Goal: Find specific page/section: Find specific page/section

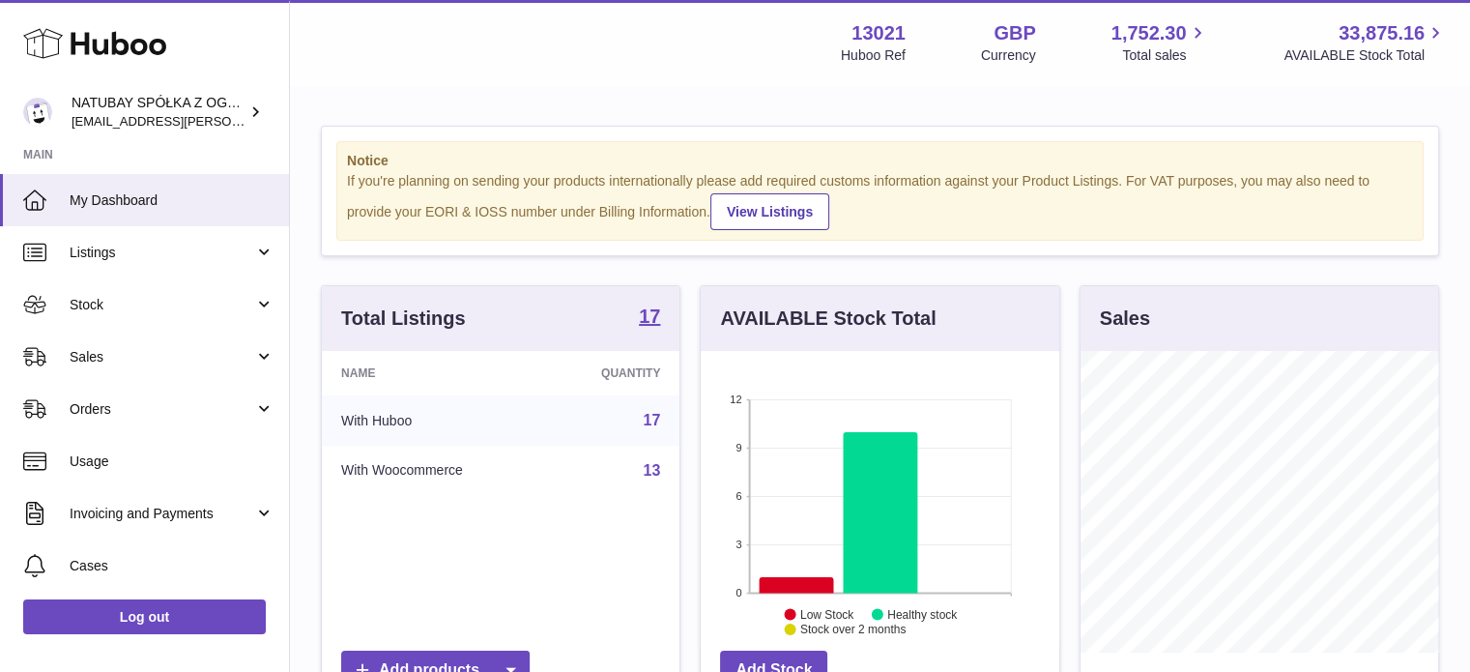
scroll to position [301, 358]
click at [162, 360] on span "Sales" at bounding box center [162, 357] width 185 height 18
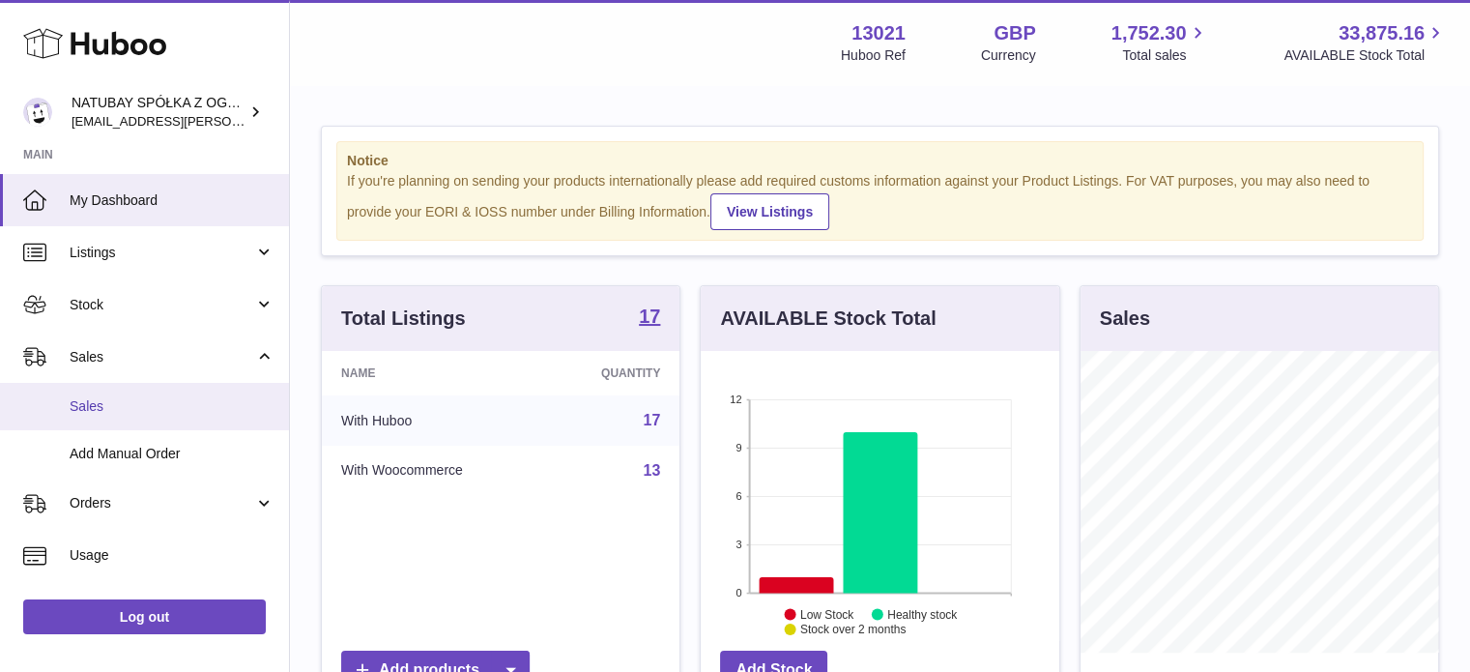
click at [155, 397] on span "Sales" at bounding box center [172, 406] width 205 height 18
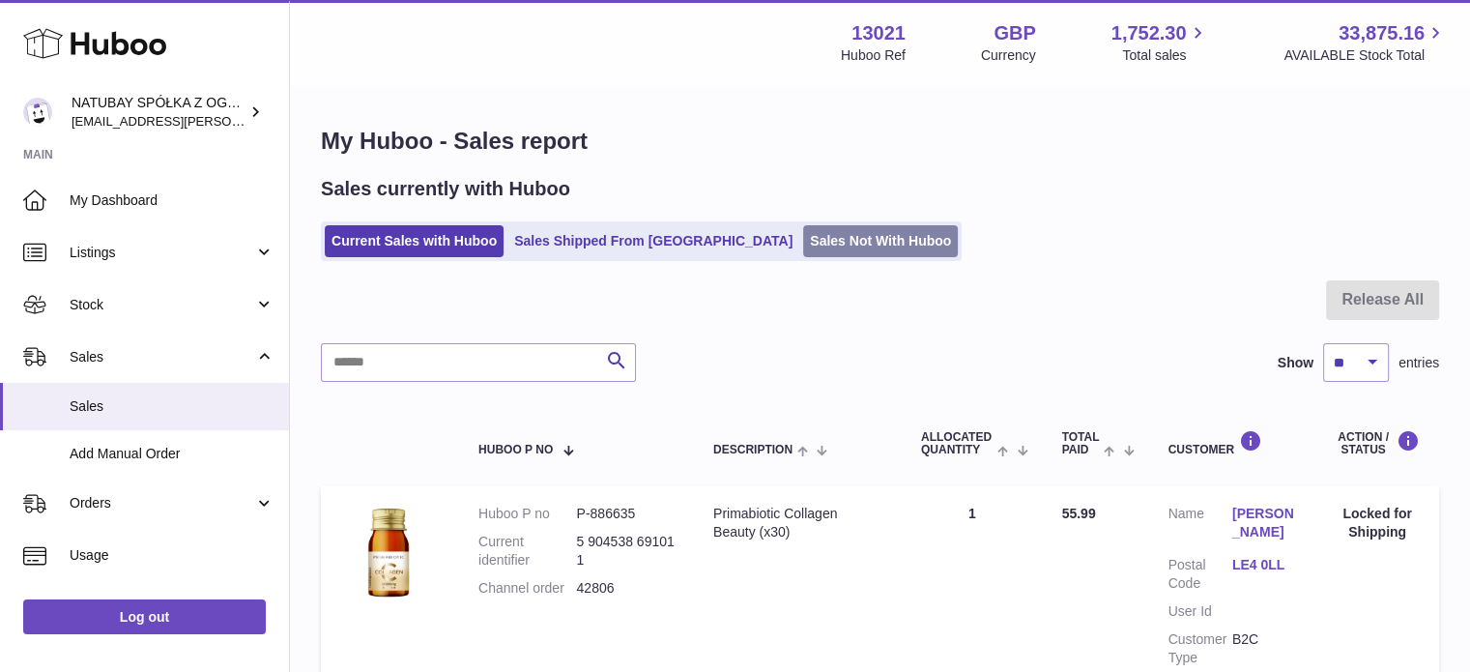
click at [803, 247] on link "Sales Not With Huboo" at bounding box center [880, 241] width 155 height 32
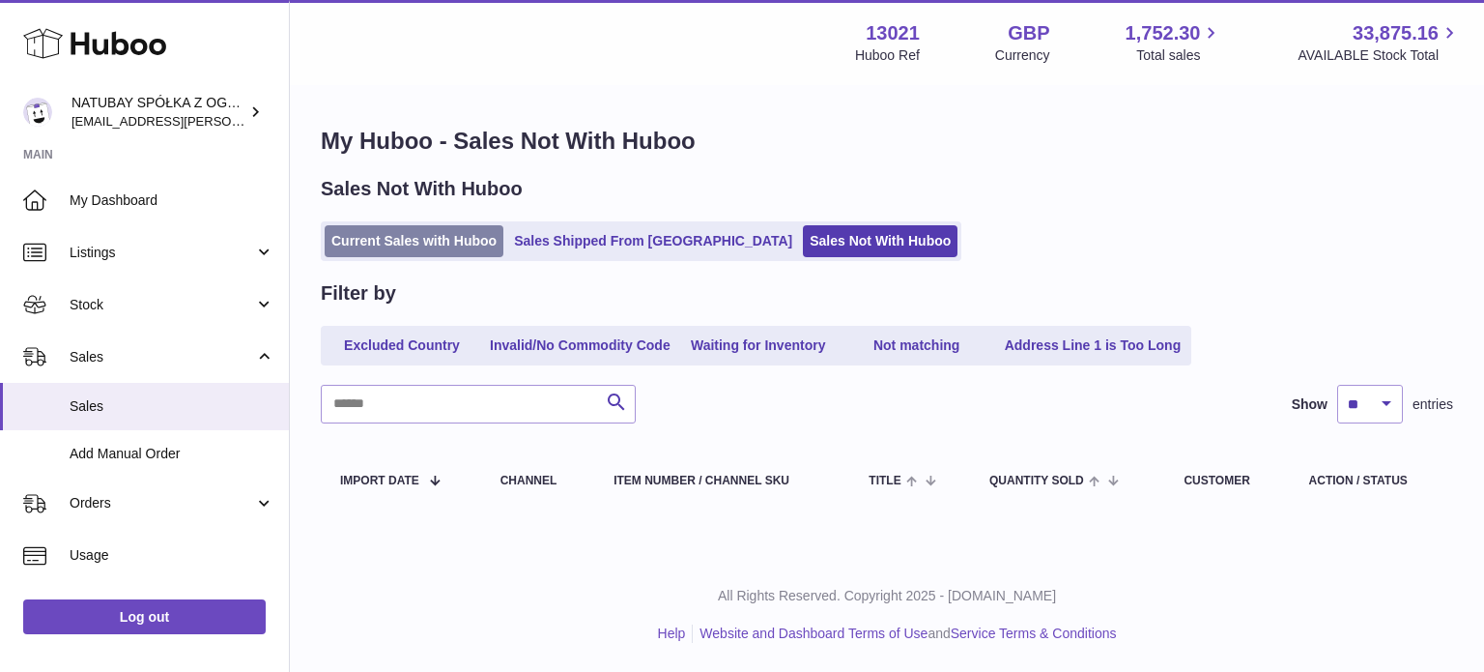
click at [437, 243] on link "Current Sales with Huboo" at bounding box center [414, 241] width 179 height 32
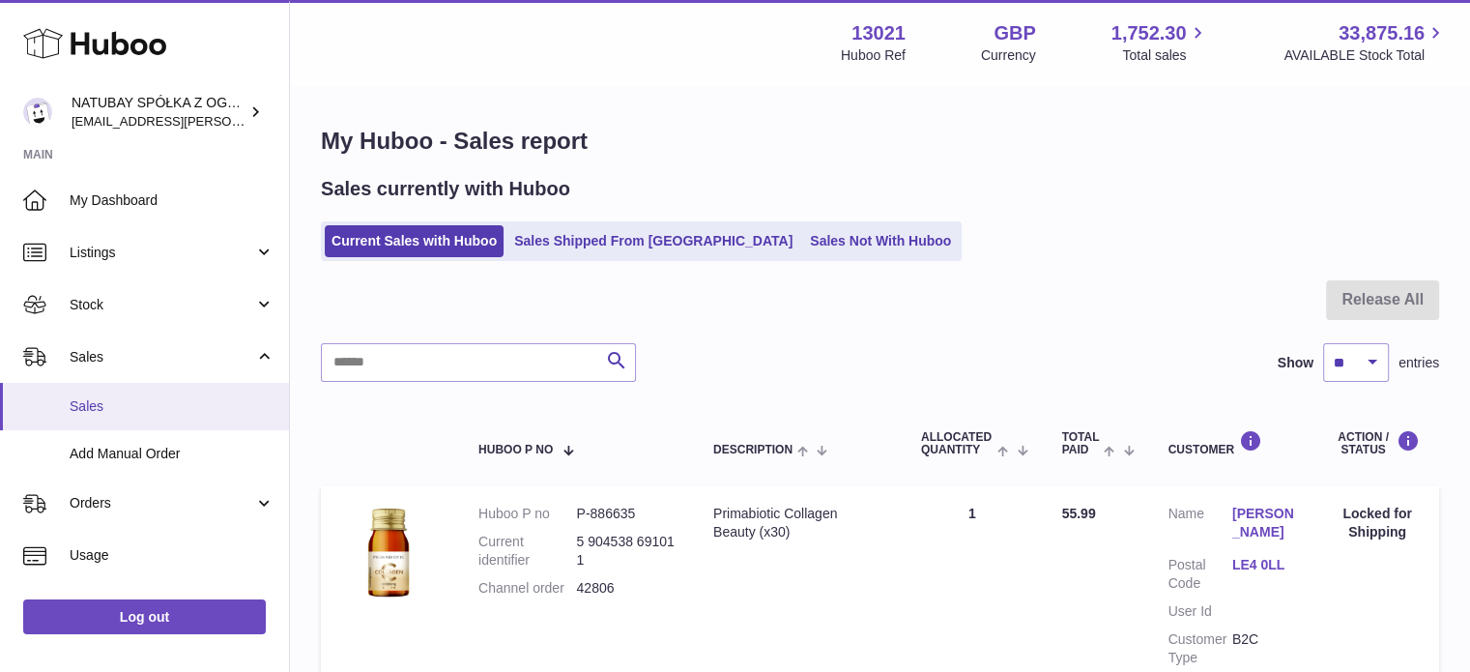
click at [209, 406] on span "Sales" at bounding box center [172, 406] width 205 height 18
